Goal: Information Seeking & Learning: Learn about a topic

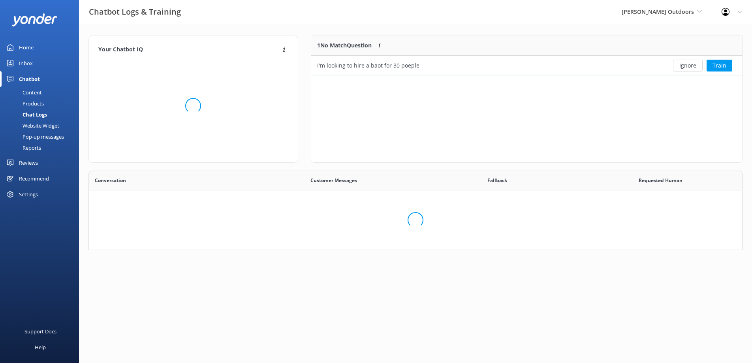
scroll to position [66, 648]
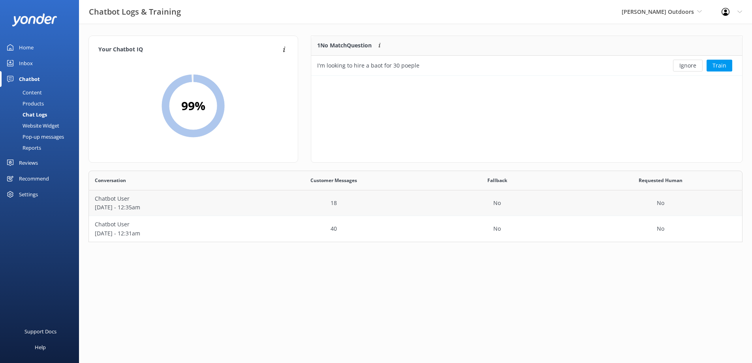
click at [264, 210] on div "18" at bounding box center [333, 203] width 163 height 26
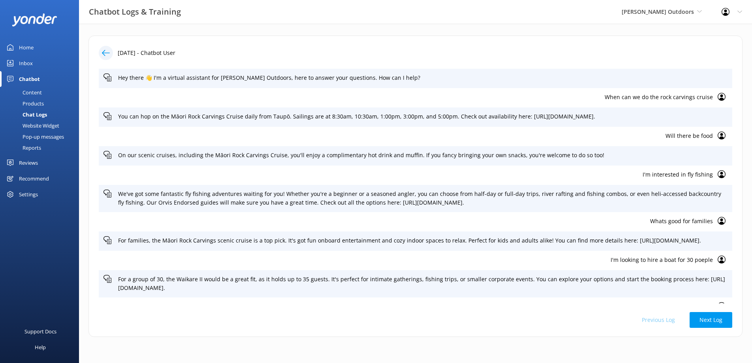
click at [574, 98] on p "When can we do the rock carvings cruise" at bounding box center [407, 97] width 609 height 9
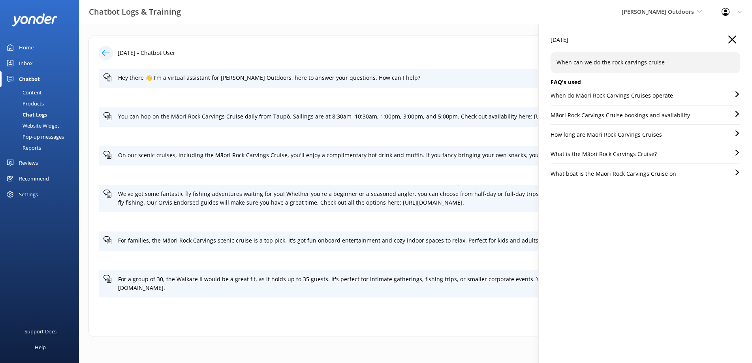
click at [733, 39] on icon "button" at bounding box center [732, 40] width 8 height 8
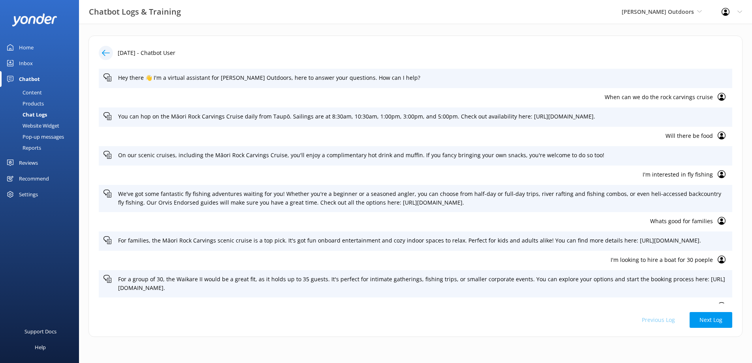
click at [102, 53] on use at bounding box center [106, 53] width 8 height 6
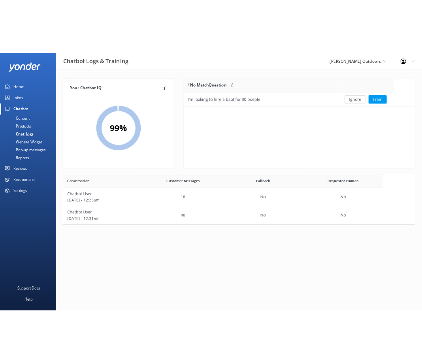
scroll to position [66, 420]
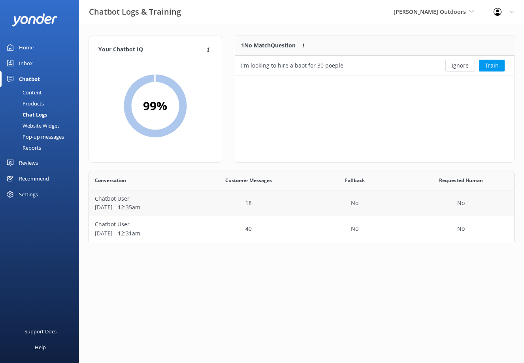
click at [199, 199] on div "18" at bounding box center [248, 203] width 106 height 26
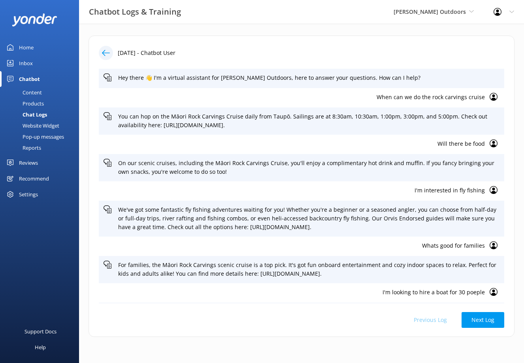
click at [36, 45] on link "Home" at bounding box center [39, 47] width 79 height 16
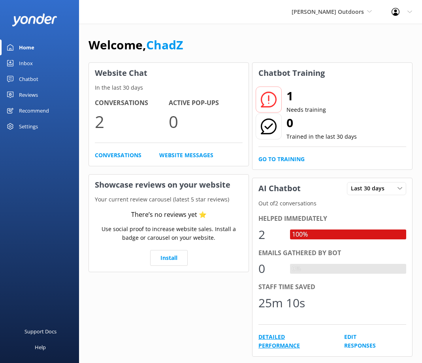
click at [272, 337] on link "Detailed Performance" at bounding box center [292, 341] width 68 height 18
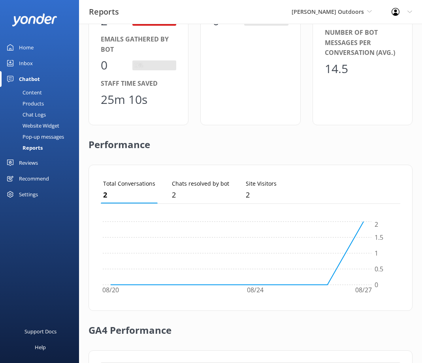
scroll to position [45, 0]
